Goal: Task Accomplishment & Management: Manage account settings

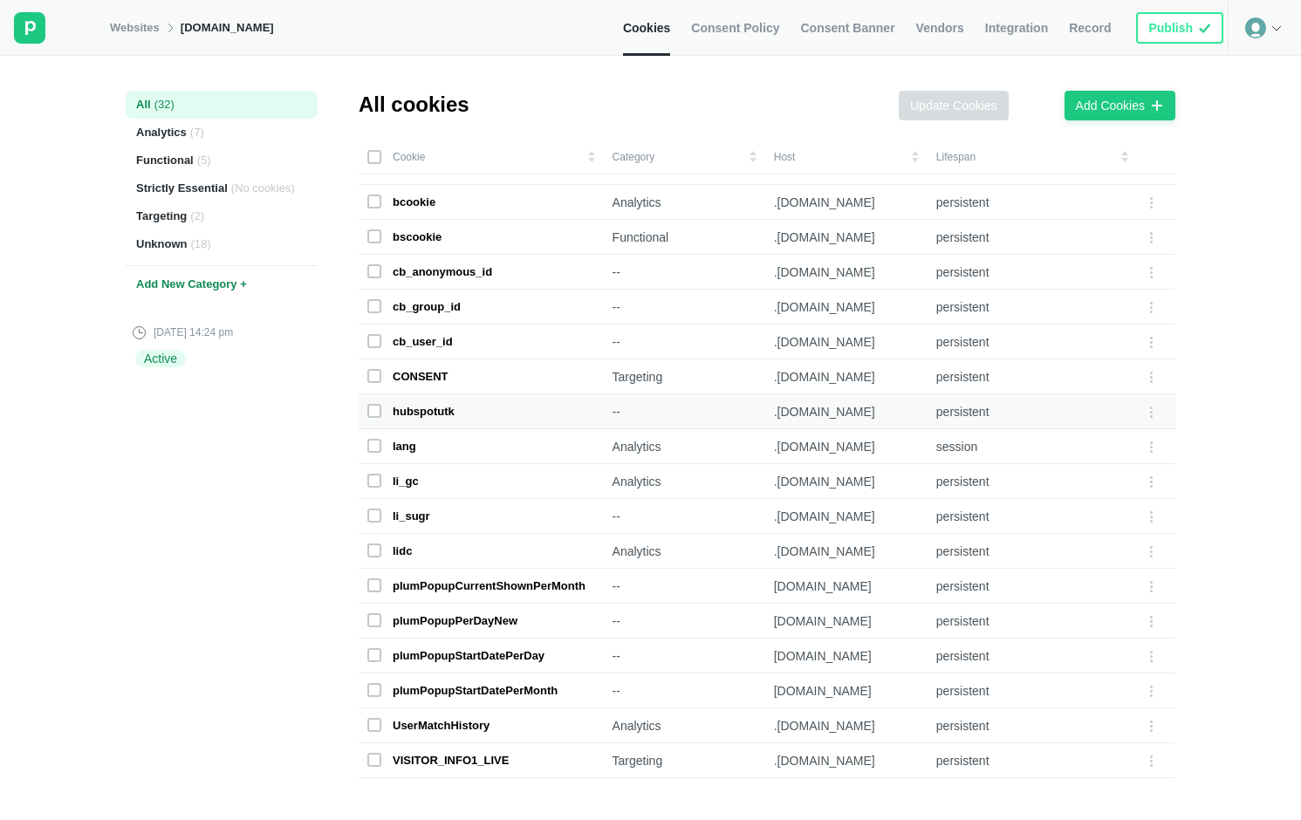
scroll to position [312, 0]
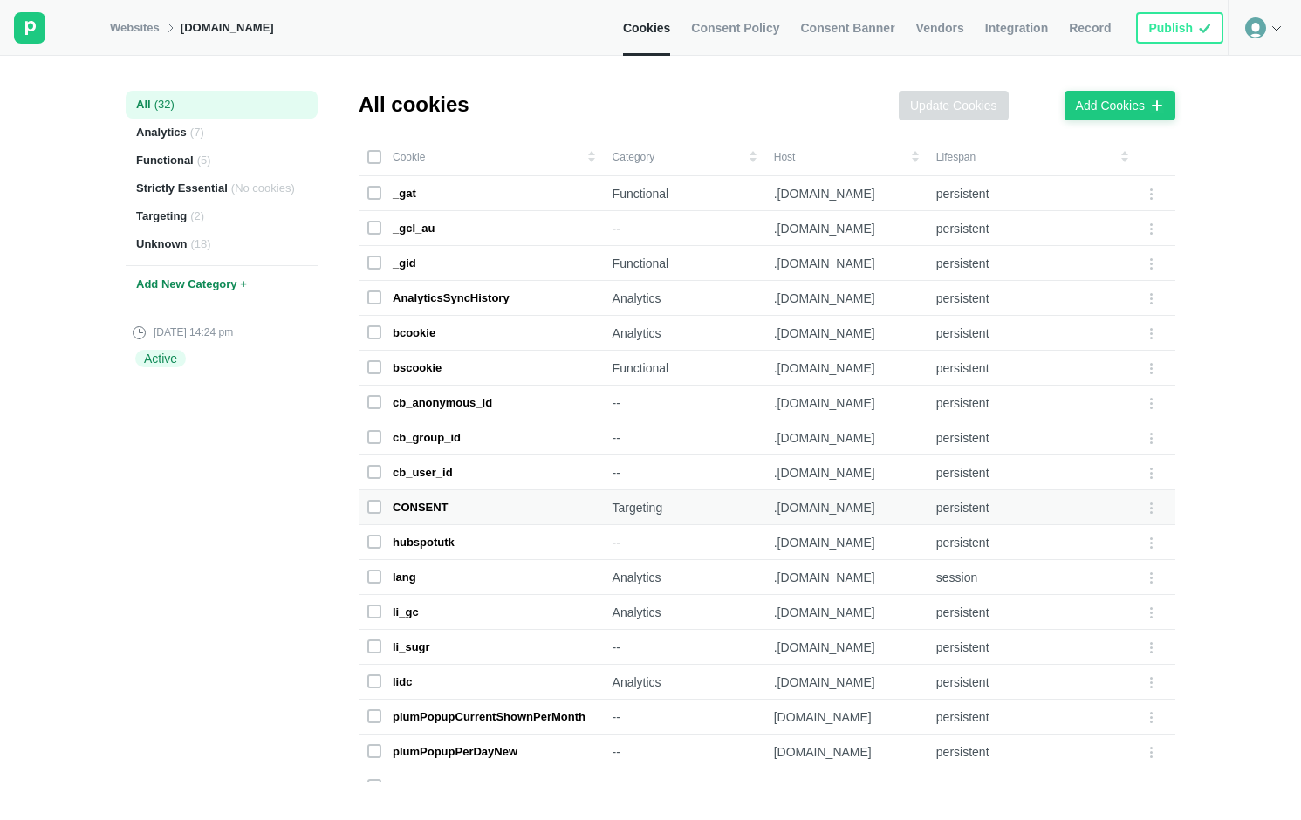
click at [475, 512] on div "CONSENT" at bounding box center [481, 508] width 228 height 16
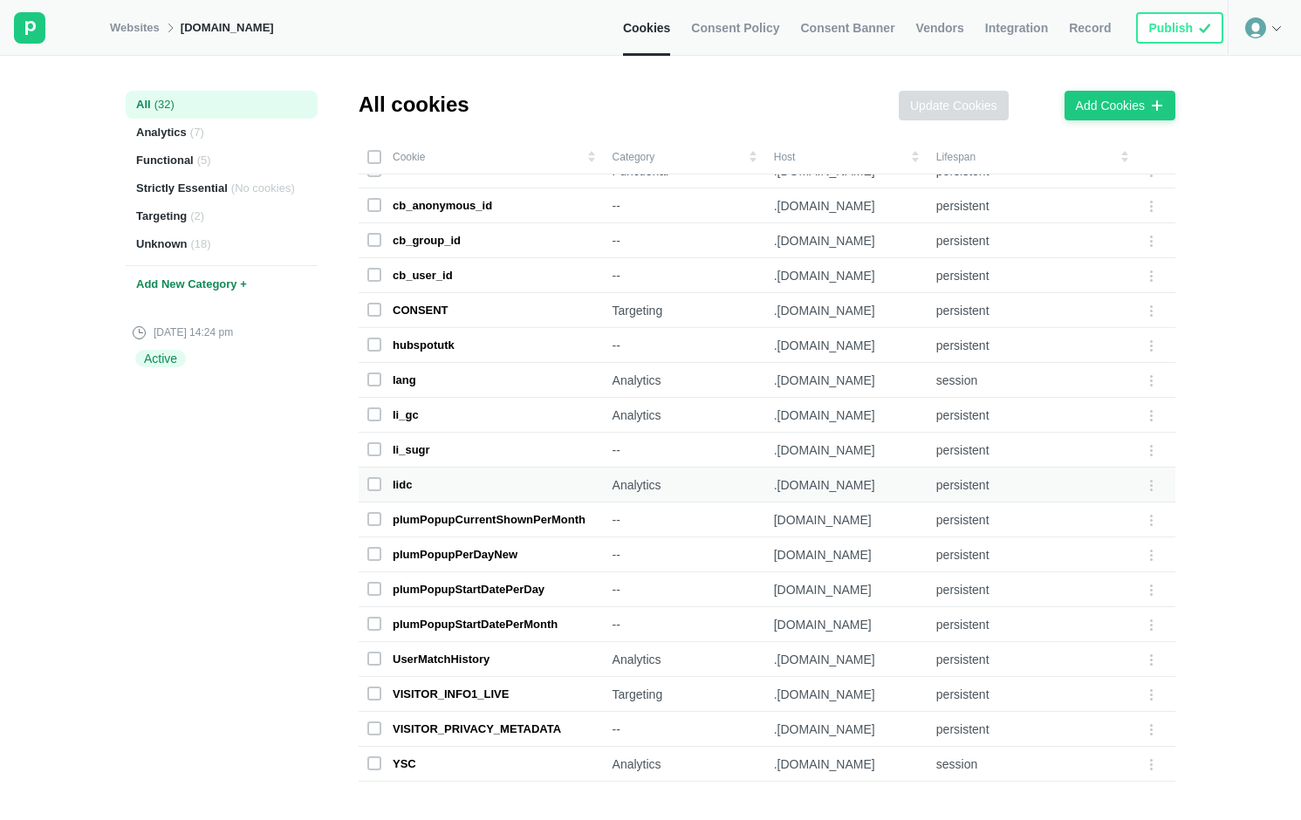
scroll to position [385, 0]
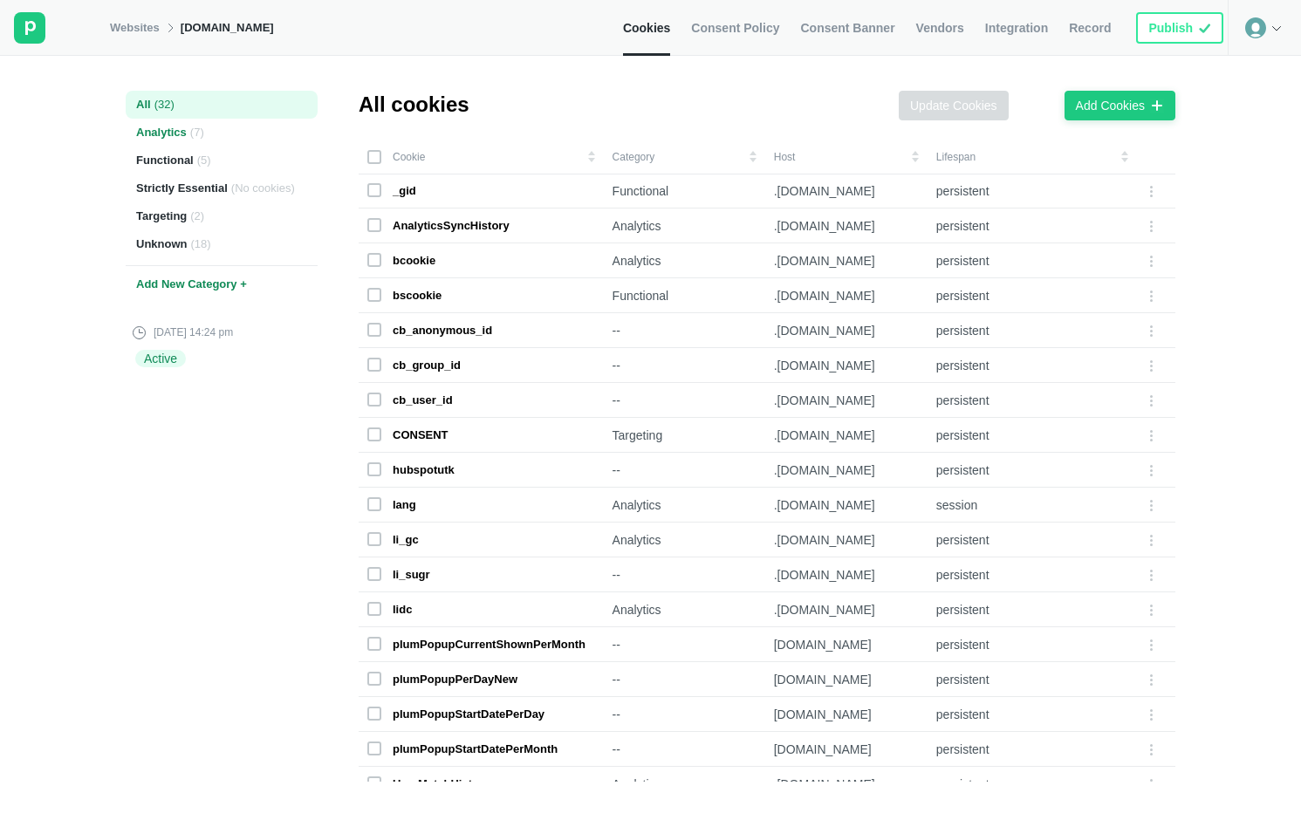
click at [208, 124] on div "Analytics ( 7 )" at bounding box center [222, 133] width 192 height 28
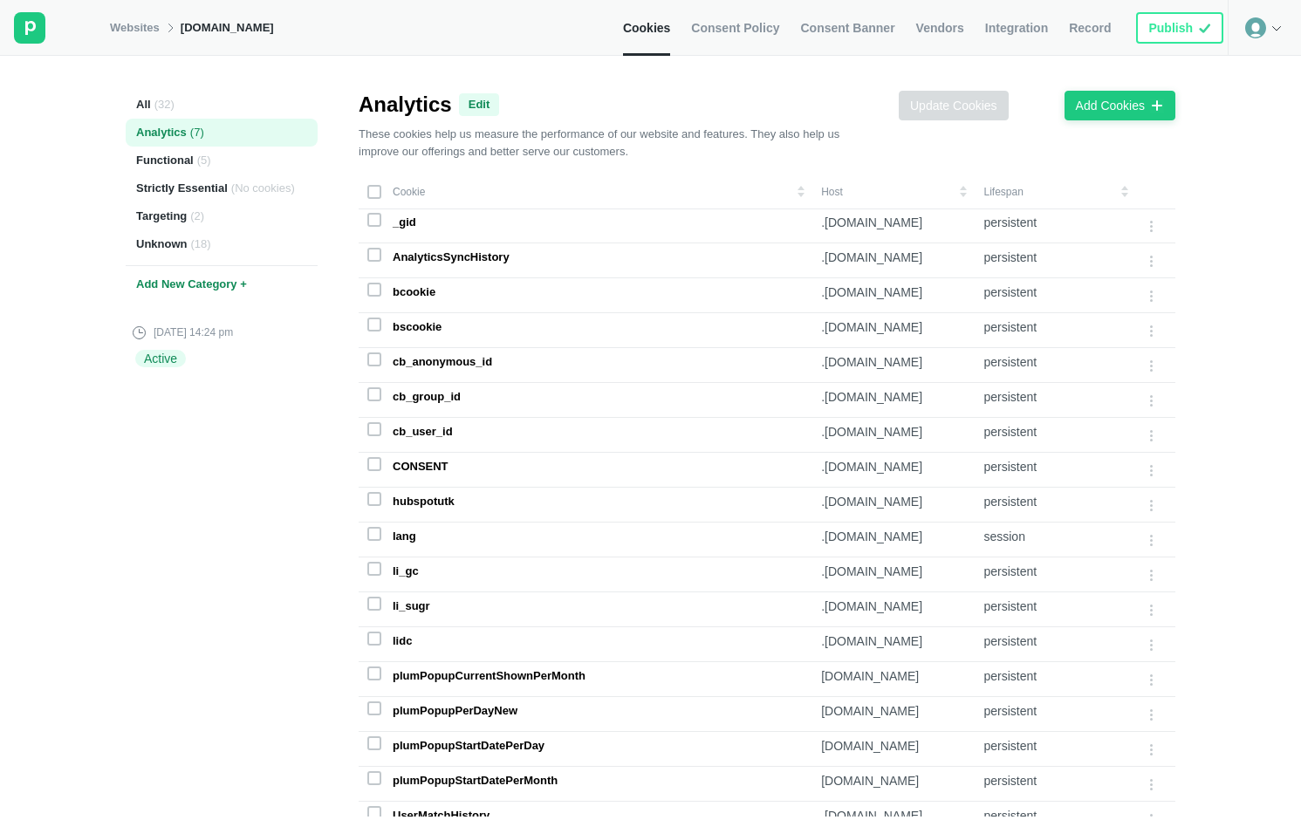
scroll to position [0, 0]
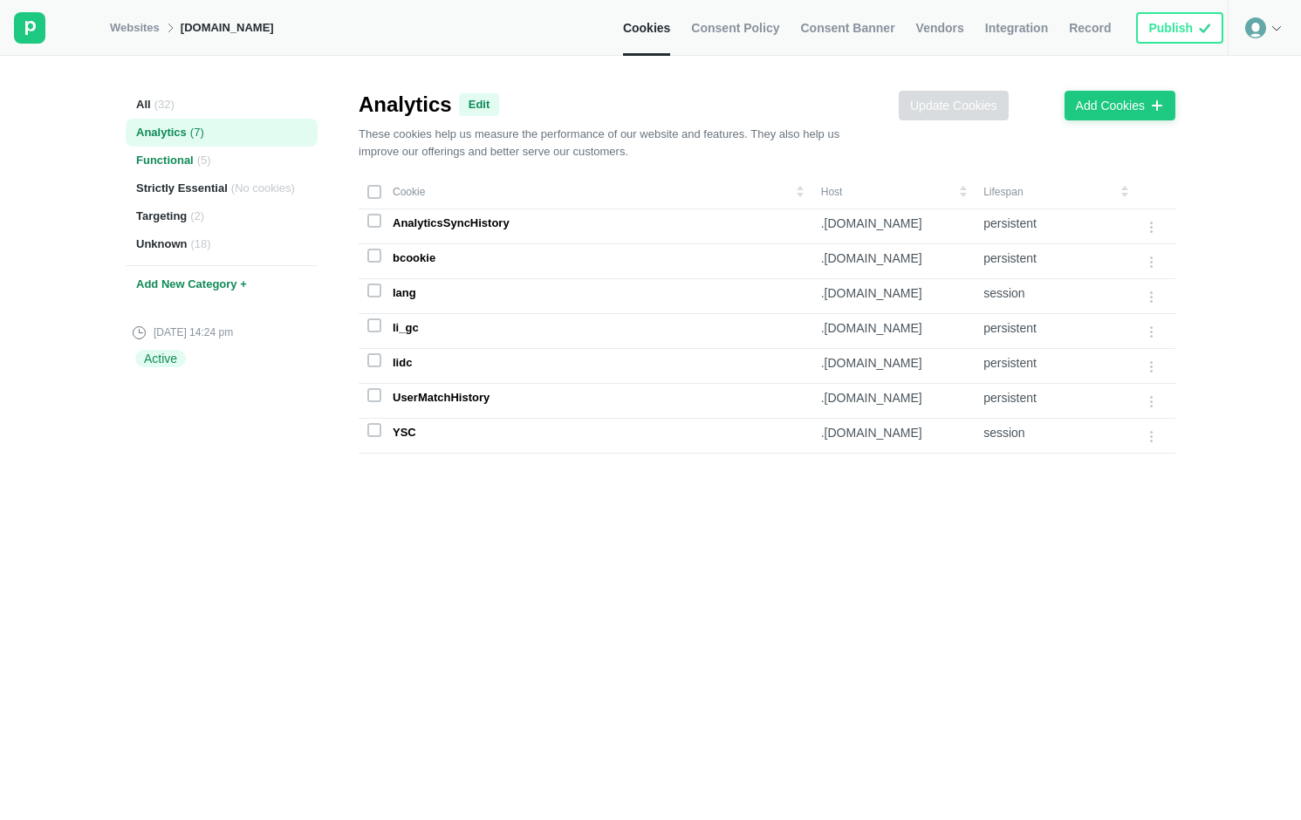
click at [207, 157] on span "( 5 )" at bounding box center [204, 161] width 14 height 16
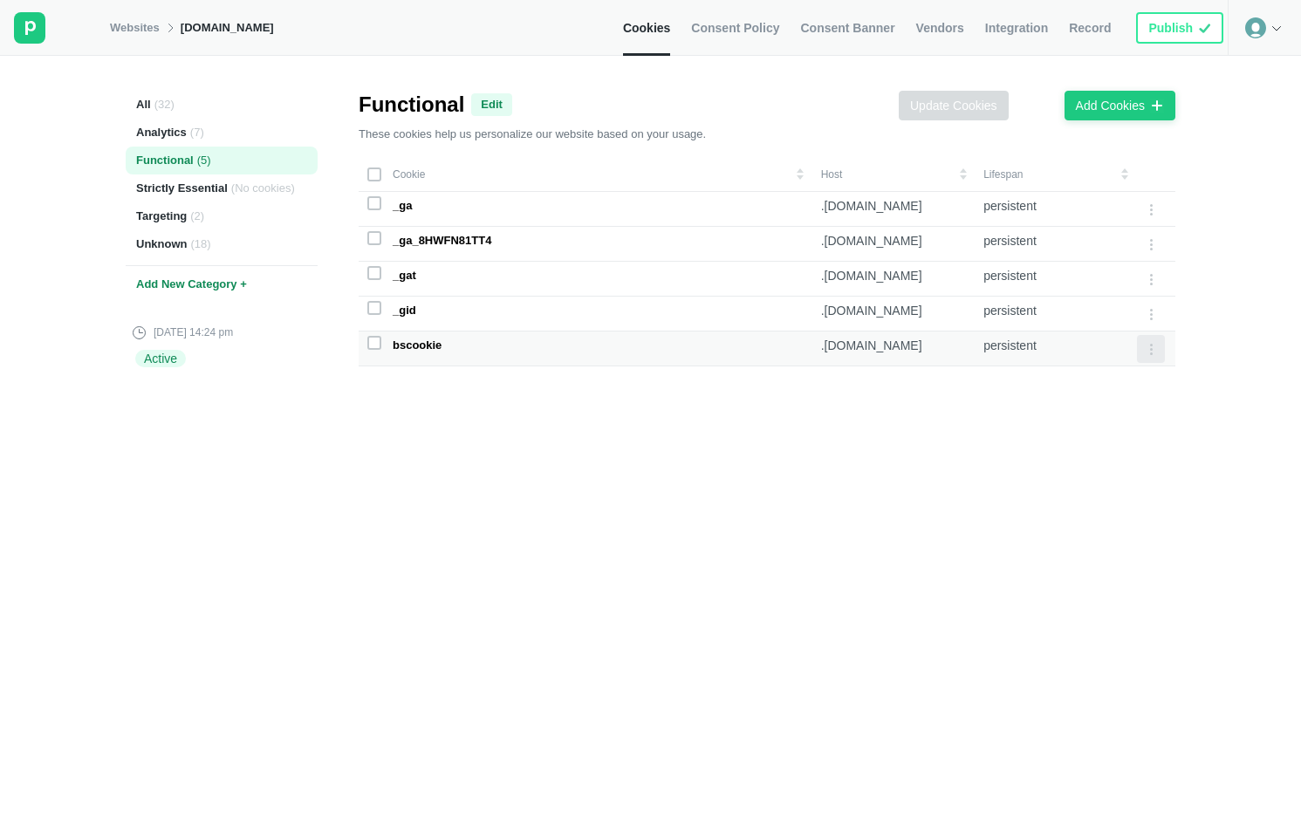
click at [1110, 344] on div at bounding box center [1151, 349] width 28 height 28
click at [1110, 204] on tr "_ga .[DOMAIN_NAME] persistent" at bounding box center [767, 209] width 817 height 35
click at [1110, 206] on div at bounding box center [1151, 209] width 28 height 28
click at [1092, 212] on div "Edit Cookie" at bounding box center [1098, 212] width 75 height 24
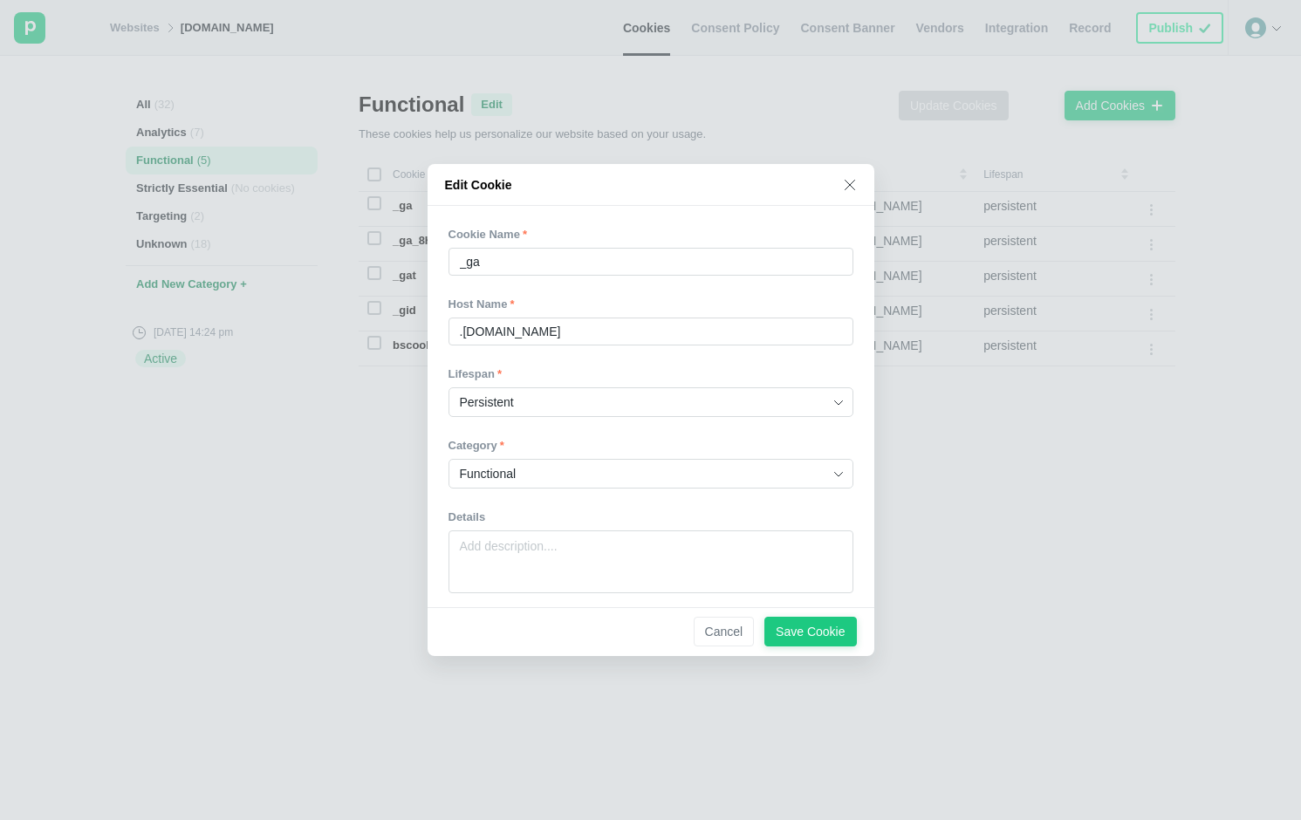
click at [852, 183] on icon at bounding box center [850, 186] width 10 height 10
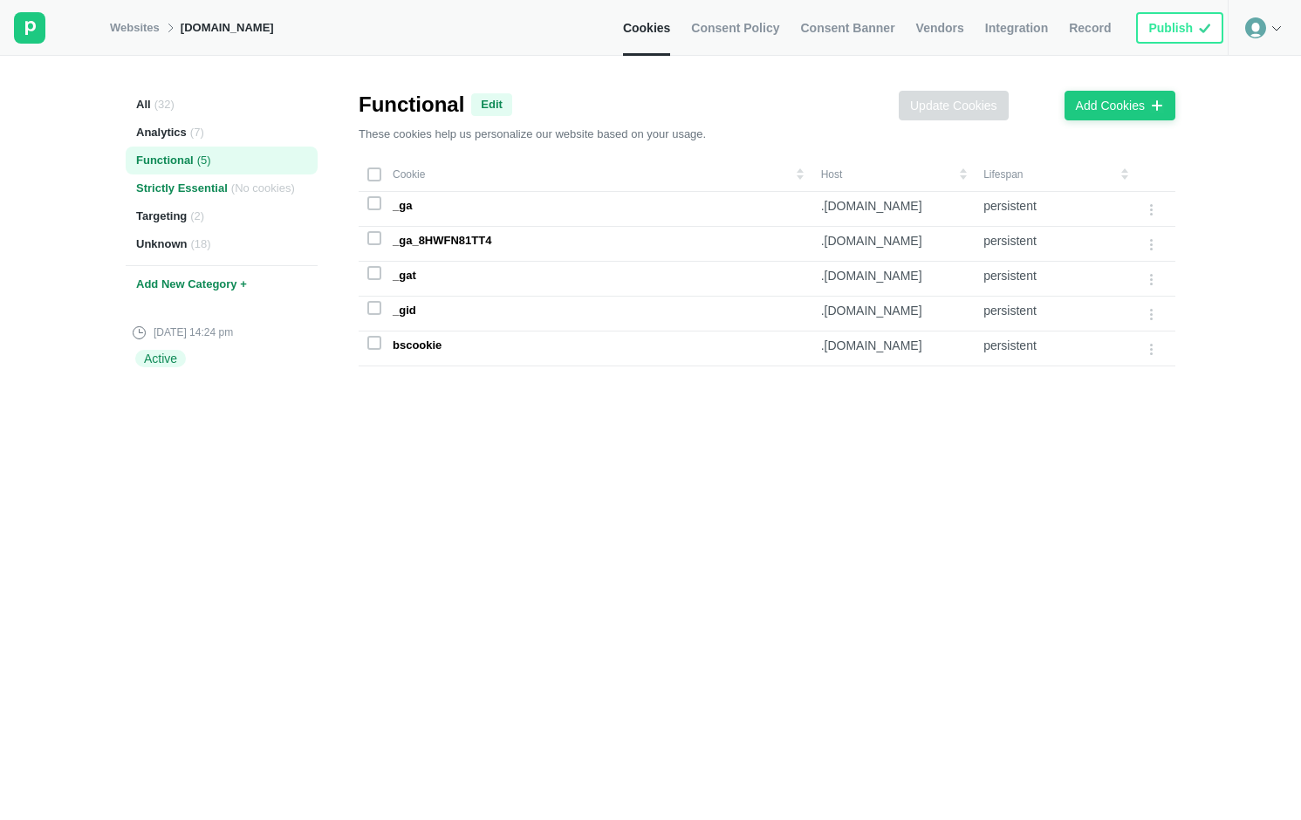
click at [151, 183] on div "Strictly Essential ( No cookies )" at bounding box center [222, 189] width 192 height 28
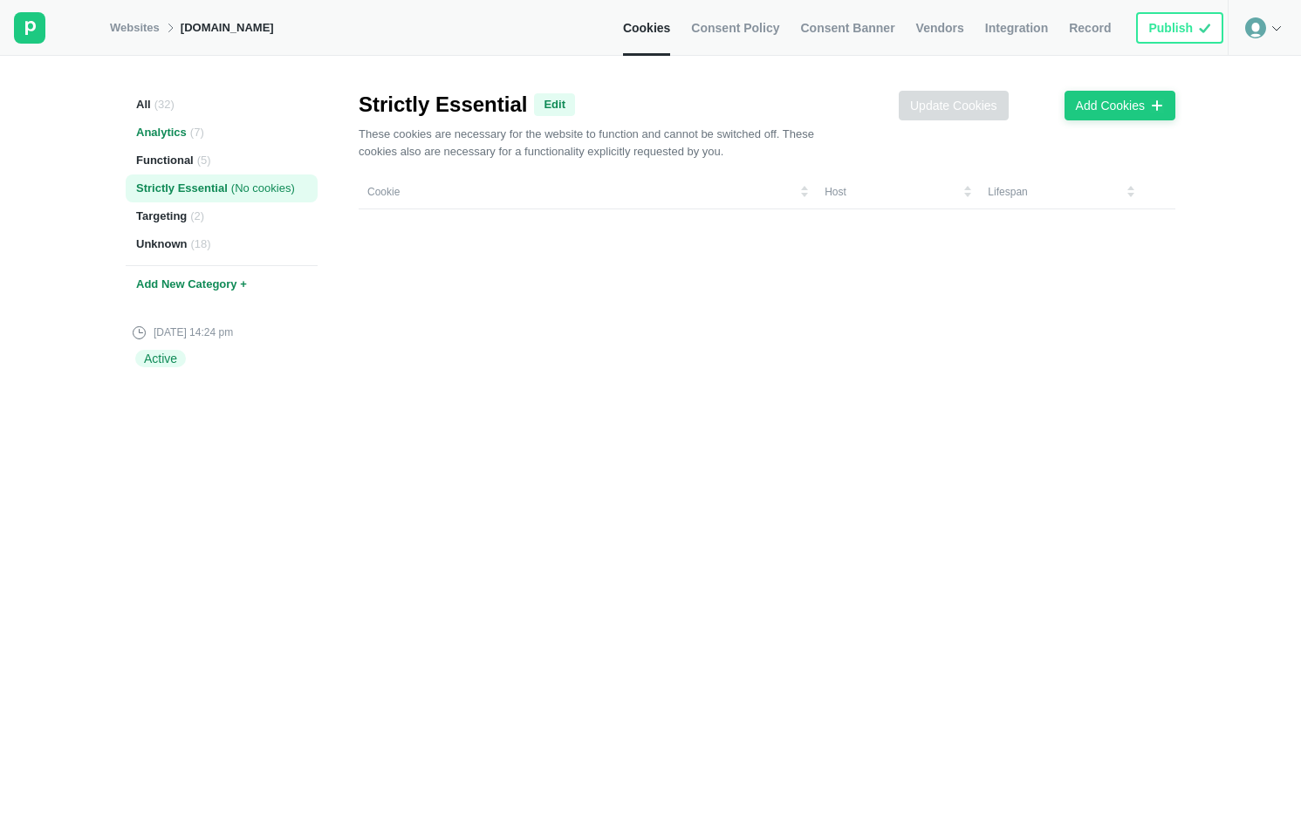
click at [144, 129] on div "Analytics ( 7 )" at bounding box center [222, 133] width 192 height 28
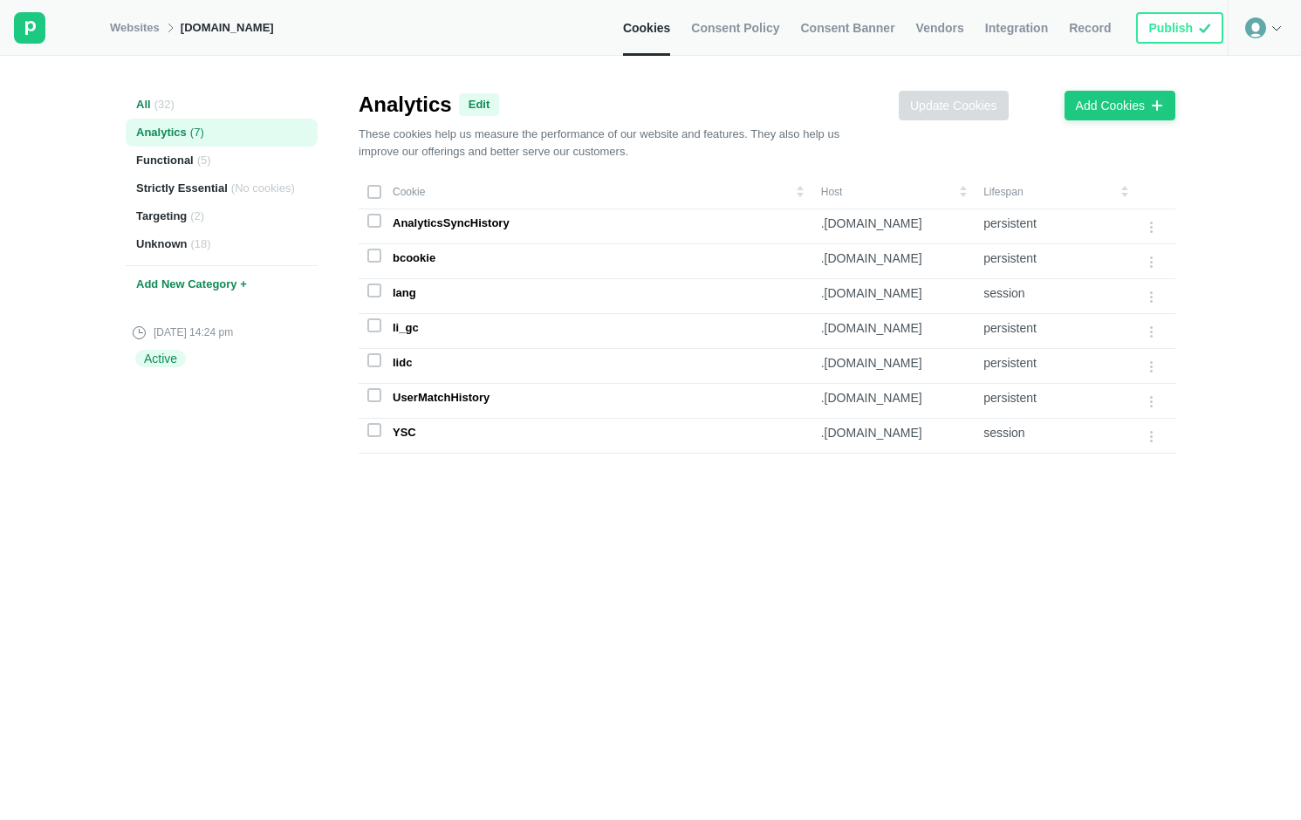
click at [143, 99] on div "All ( 32 )" at bounding box center [222, 105] width 192 height 28
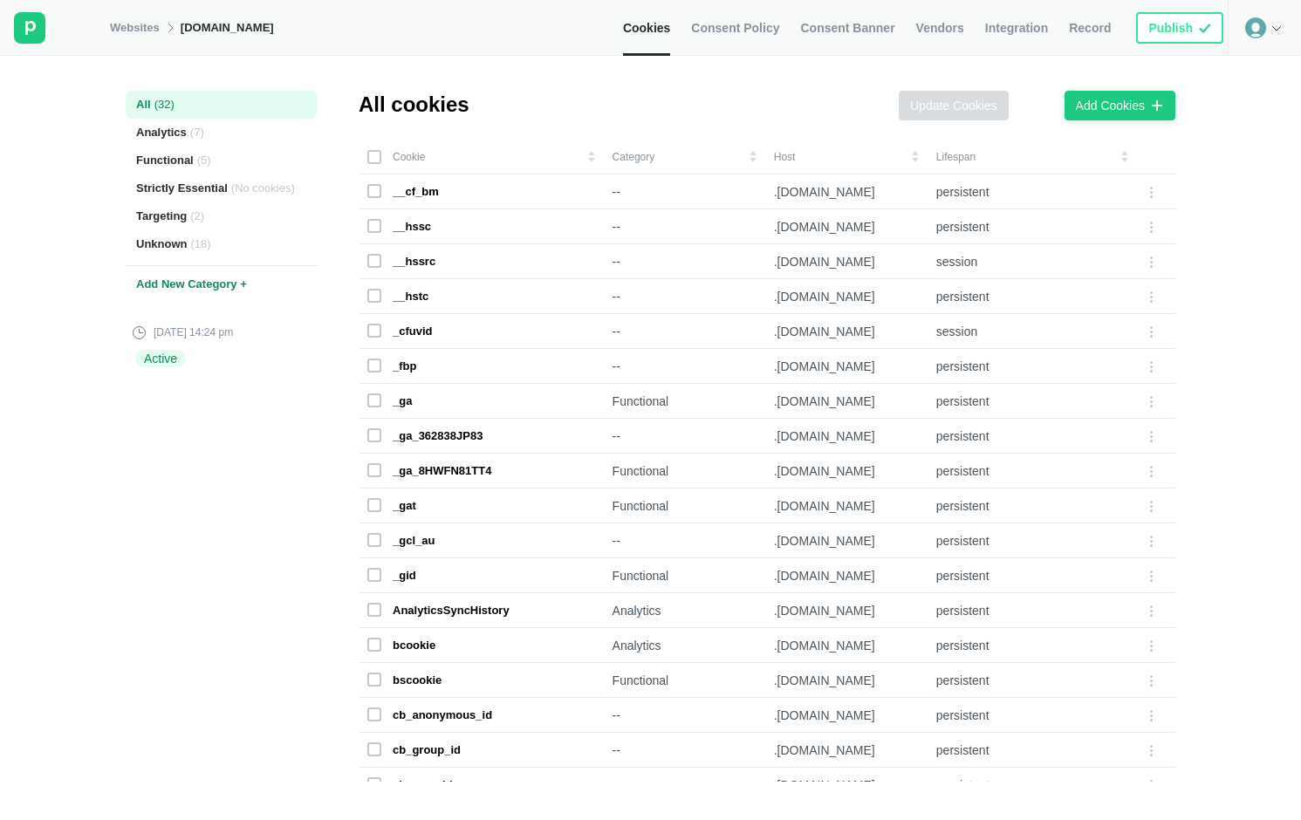
click at [752, 28] on span "Consent Policy" at bounding box center [735, 28] width 88 height 16
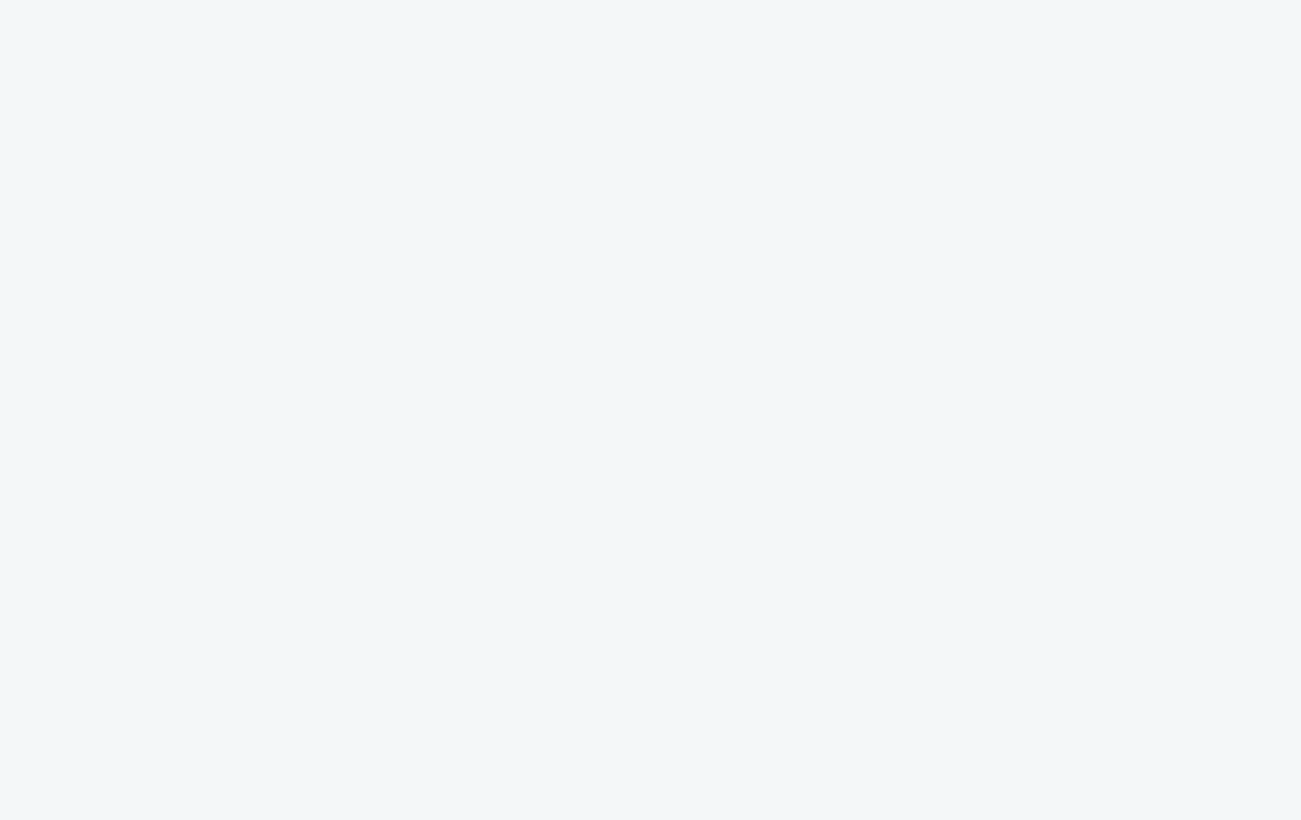
scroll to position [14, 0]
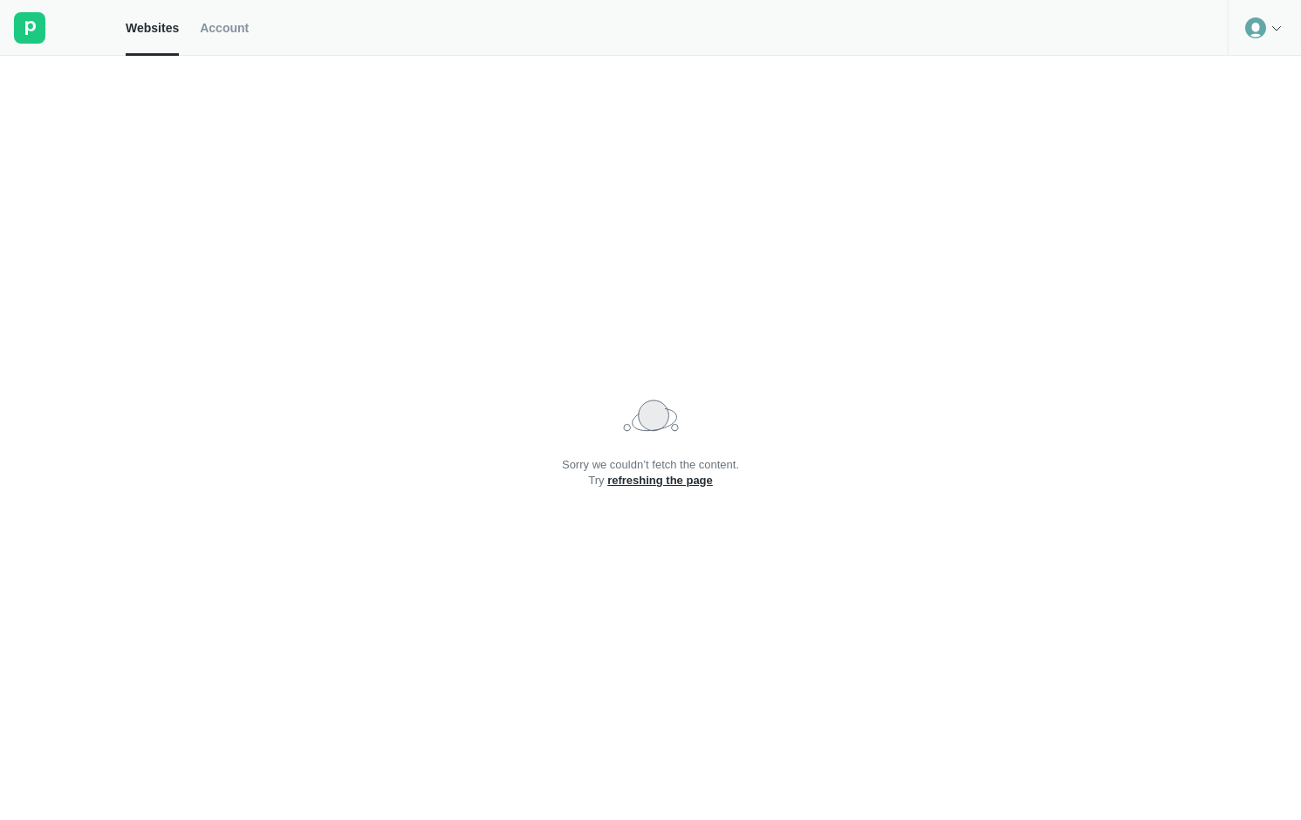
click at [184, 33] on div "Websites Account" at bounding box center [650, 28] width 1301 height 56
click at [168, 30] on span "Websites" at bounding box center [152, 28] width 53 height 16
click at [239, 30] on span "Account" at bounding box center [224, 28] width 49 height 16
click at [166, 38] on link "Websites" at bounding box center [152, 28] width 53 height 56
click at [659, 487] on link "refreshing the page" at bounding box center [660, 480] width 106 height 13
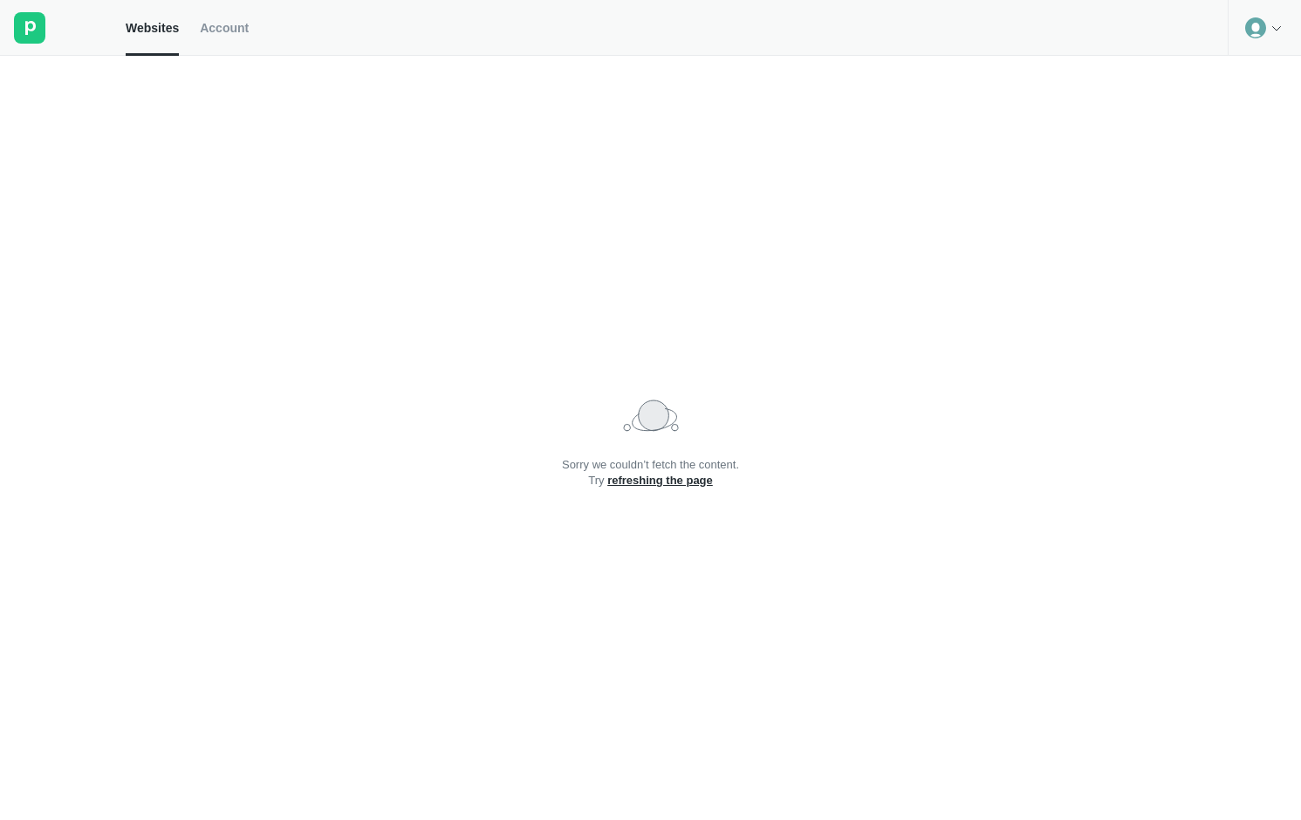
click at [51, 37] on div at bounding box center [63, 28] width 126 height 56
click at [31, 38] on rect at bounding box center [29, 27] width 31 height 31
click at [30, 25] on rect at bounding box center [29, 27] width 31 height 31
